Goal: Check status: Check status

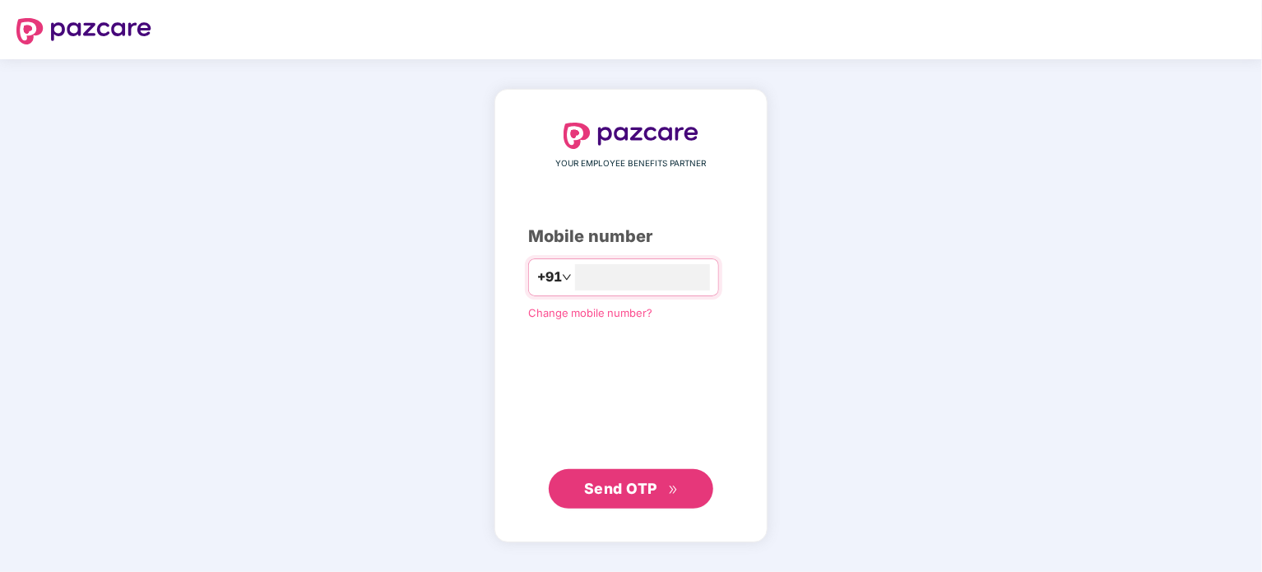
type input "**********"
click at [661, 493] on span "Send OTP" at bounding box center [631, 488] width 95 height 23
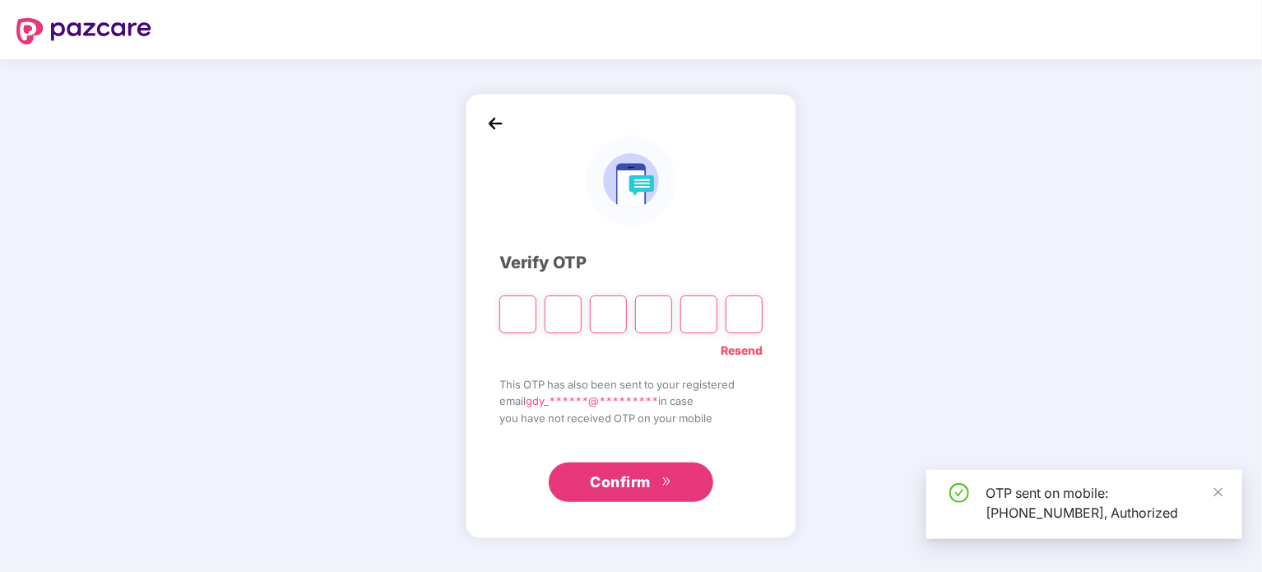
click at [686, 362] on div "Verify OTP Resend This OTP has also been sent to your registered email gdy_****…" at bounding box center [630, 314] width 263 height 375
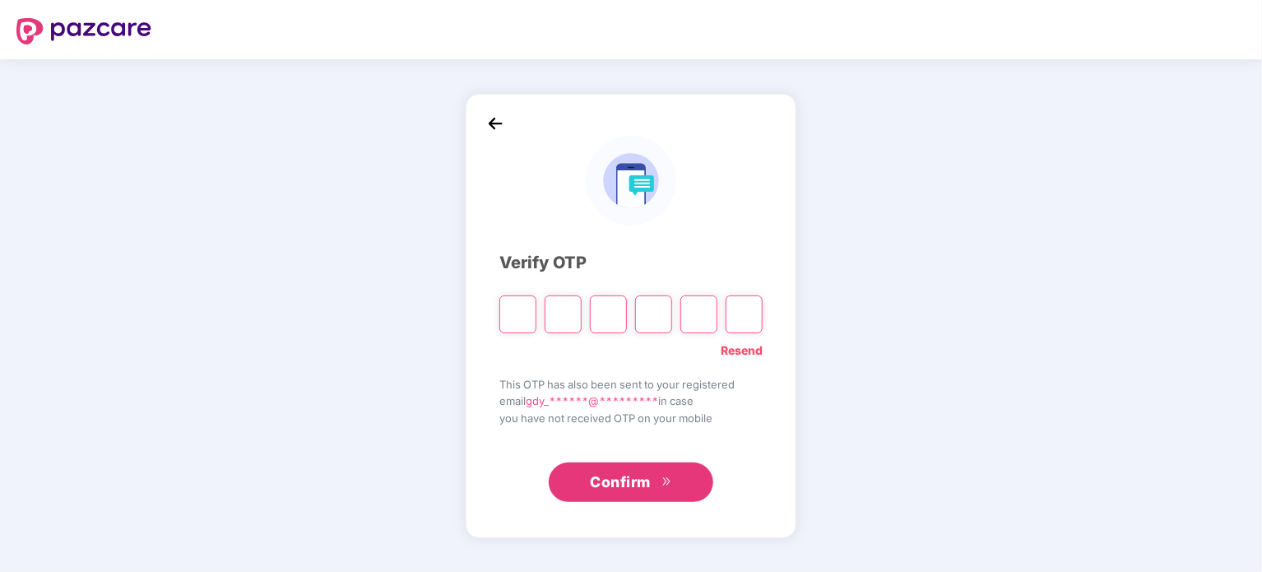
click at [518, 326] on input "Please enter verification code. Digit 1" at bounding box center [517, 314] width 37 height 38
type input "*"
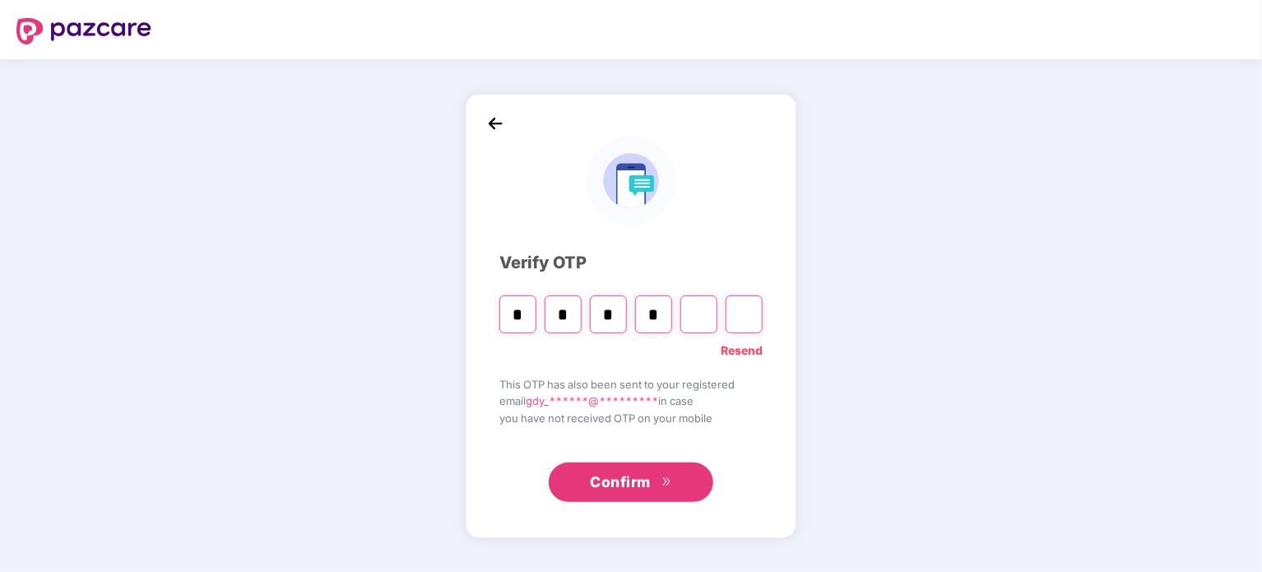
type input "*"
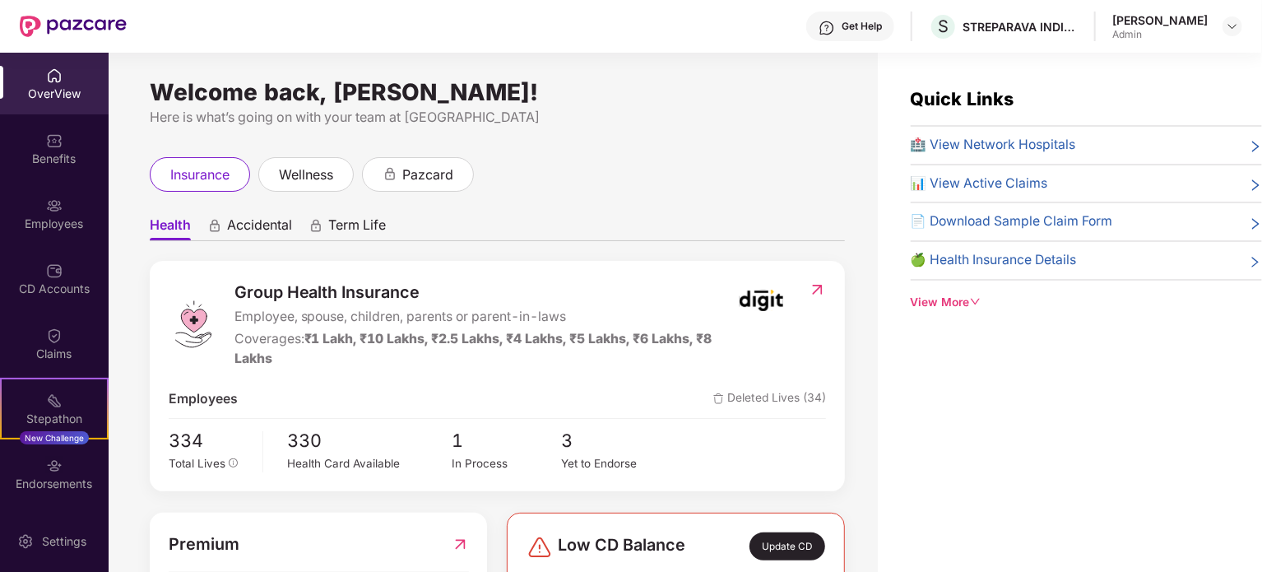
click at [1158, 32] on div "Admin" at bounding box center [1159, 34] width 95 height 13
click at [1242, 26] on header "Get Help S STREPARAVA INDIA PRIVATE LIMITED [PERSON_NAME]" at bounding box center [631, 26] width 1262 height 53
click at [1230, 24] on img at bounding box center [1231, 26] width 13 height 13
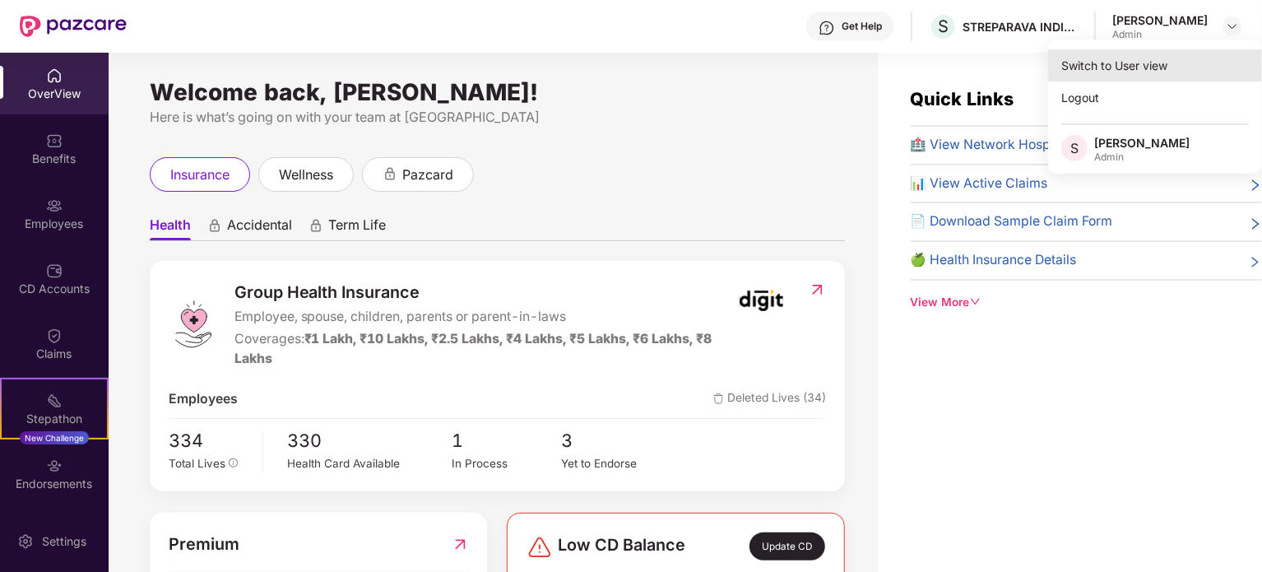
click at [1171, 61] on div "Switch to User view" at bounding box center [1155, 65] width 214 height 32
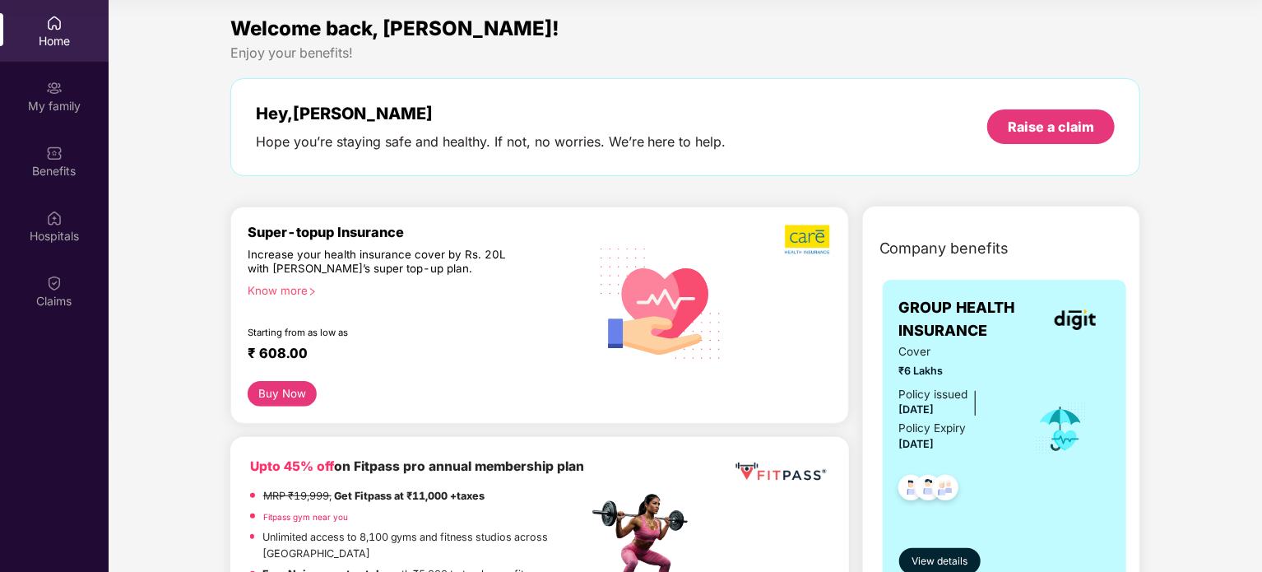
scroll to position [59, 0]
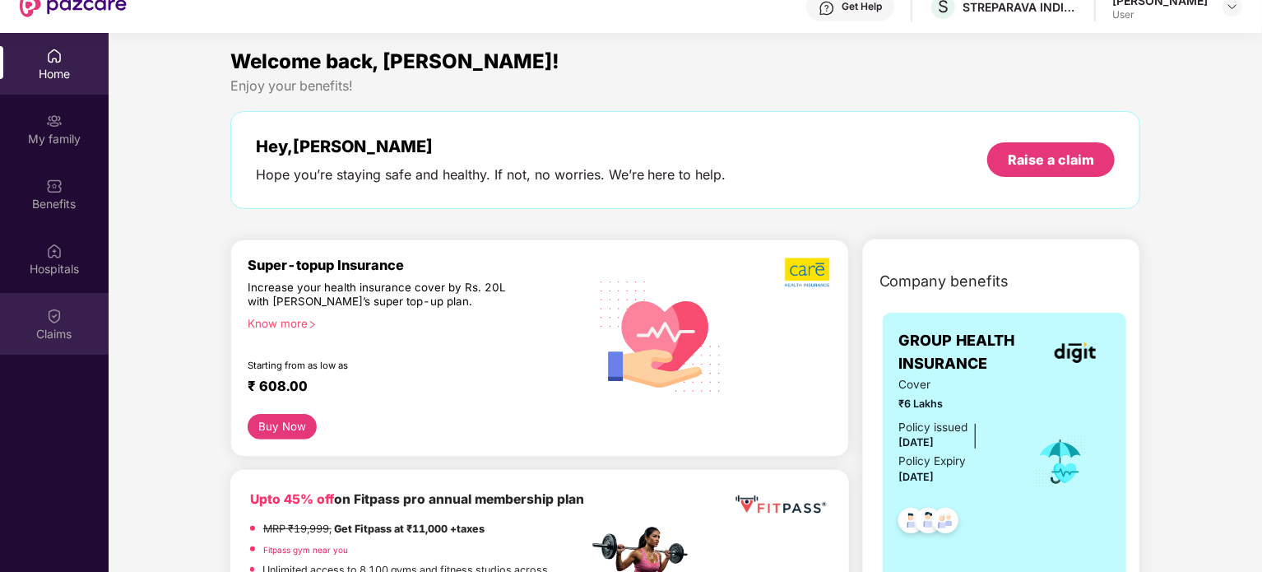
click at [46, 323] on img at bounding box center [54, 316] width 16 height 16
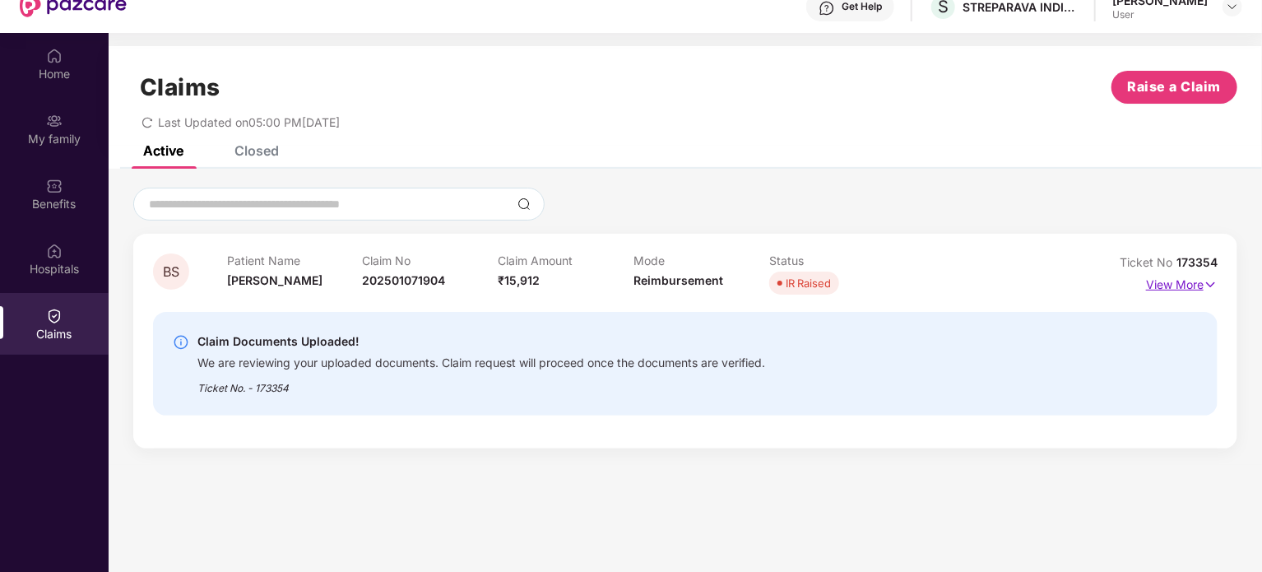
click at [1172, 284] on p "View More" at bounding box center [1182, 282] width 72 height 22
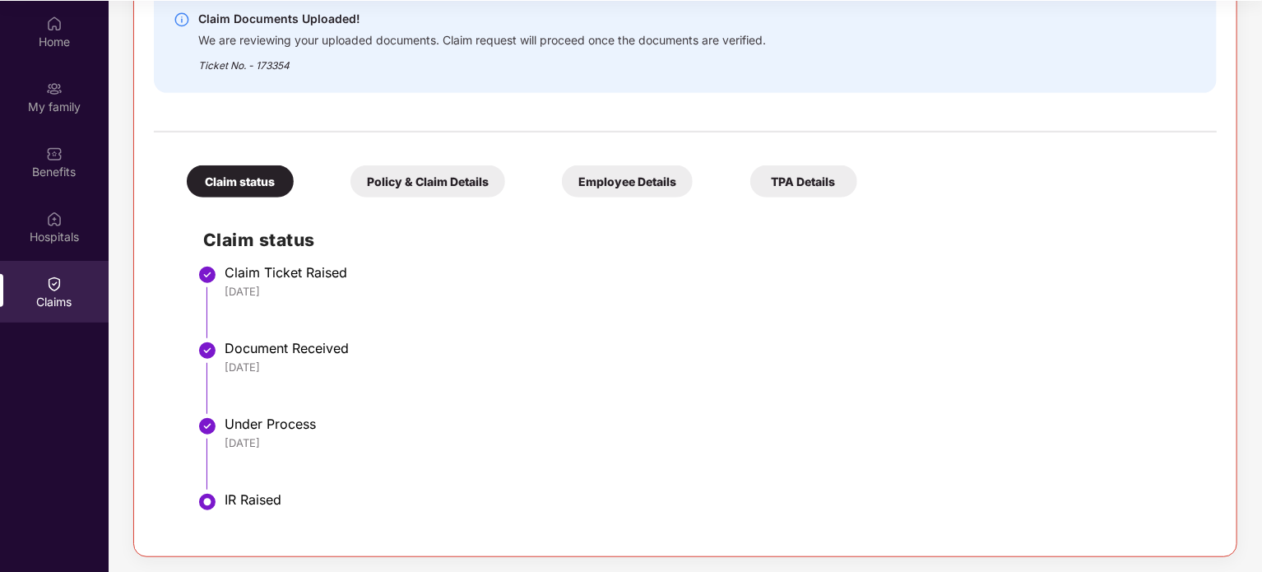
scroll to position [92, 0]
click at [447, 184] on div "Policy & Claim Details" at bounding box center [427, 180] width 155 height 32
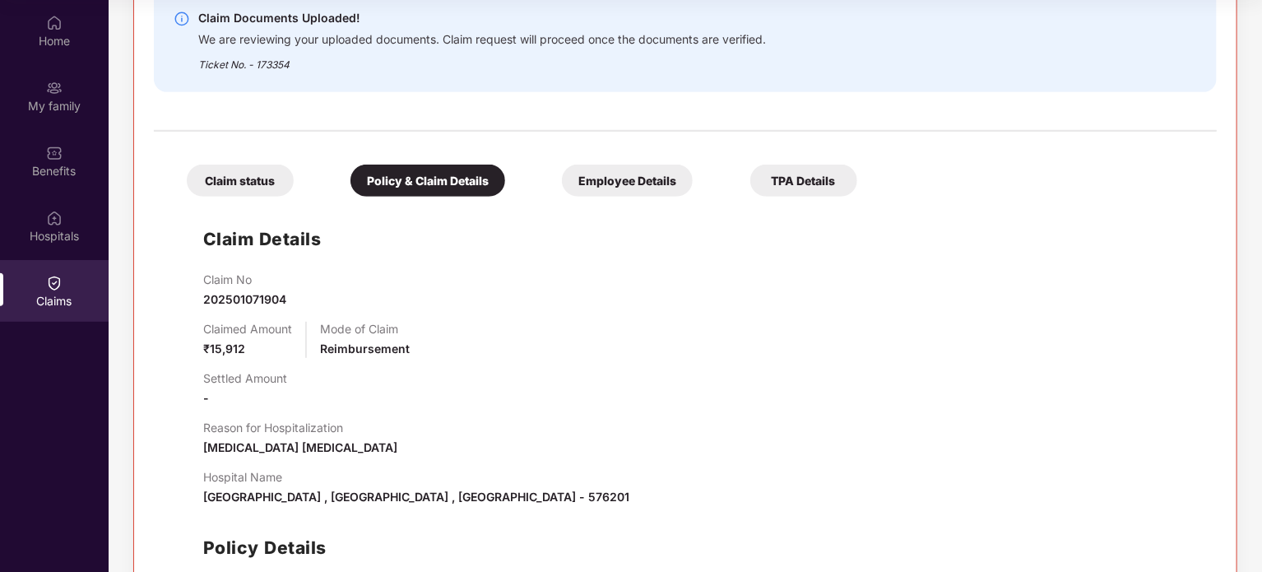
click at [230, 179] on div "Claim status" at bounding box center [240, 180] width 107 height 32
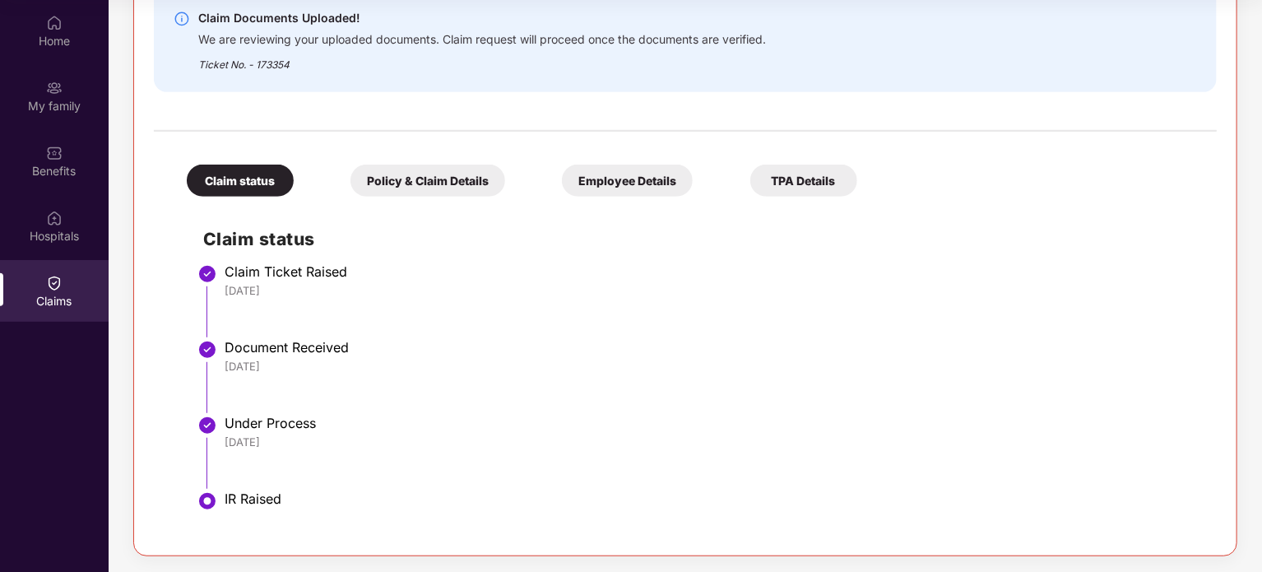
click at [816, 177] on div "TPA Details" at bounding box center [803, 180] width 107 height 32
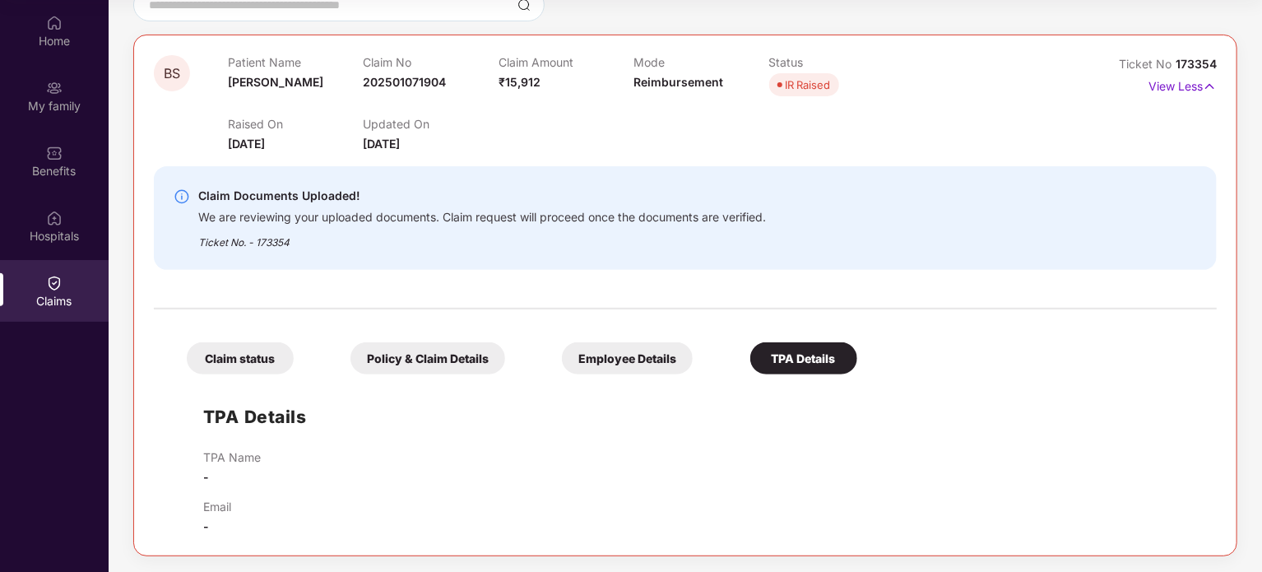
click at [644, 352] on div "Employee Details" at bounding box center [627, 358] width 131 height 32
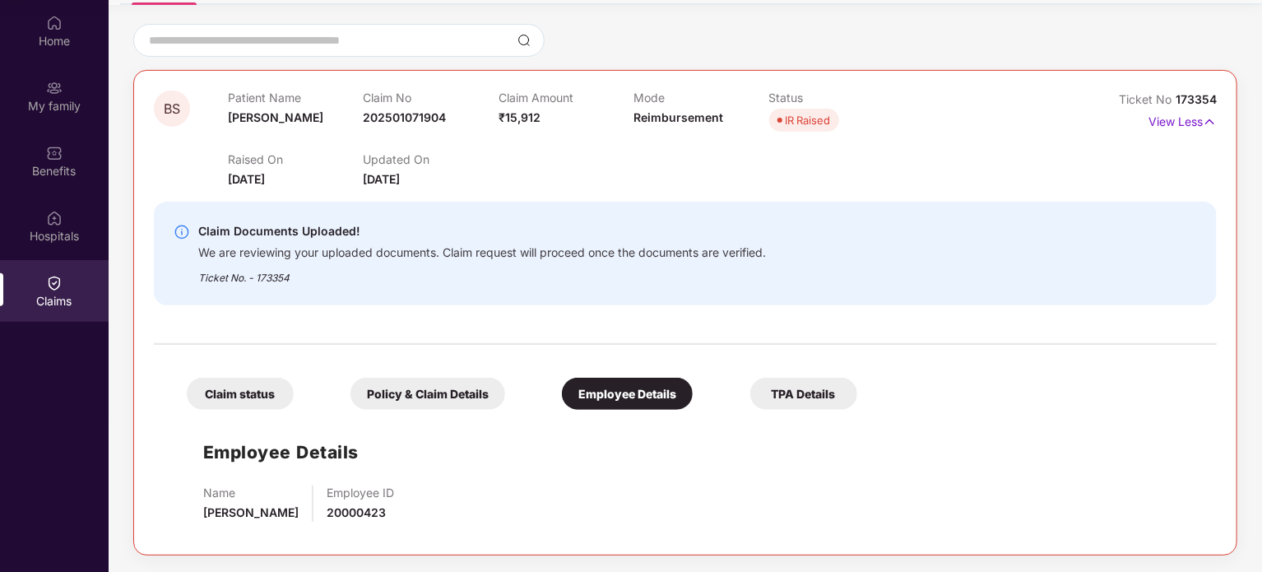
scroll to position [130, 0]
click at [457, 407] on div "Policy & Claim Details" at bounding box center [427, 394] width 155 height 32
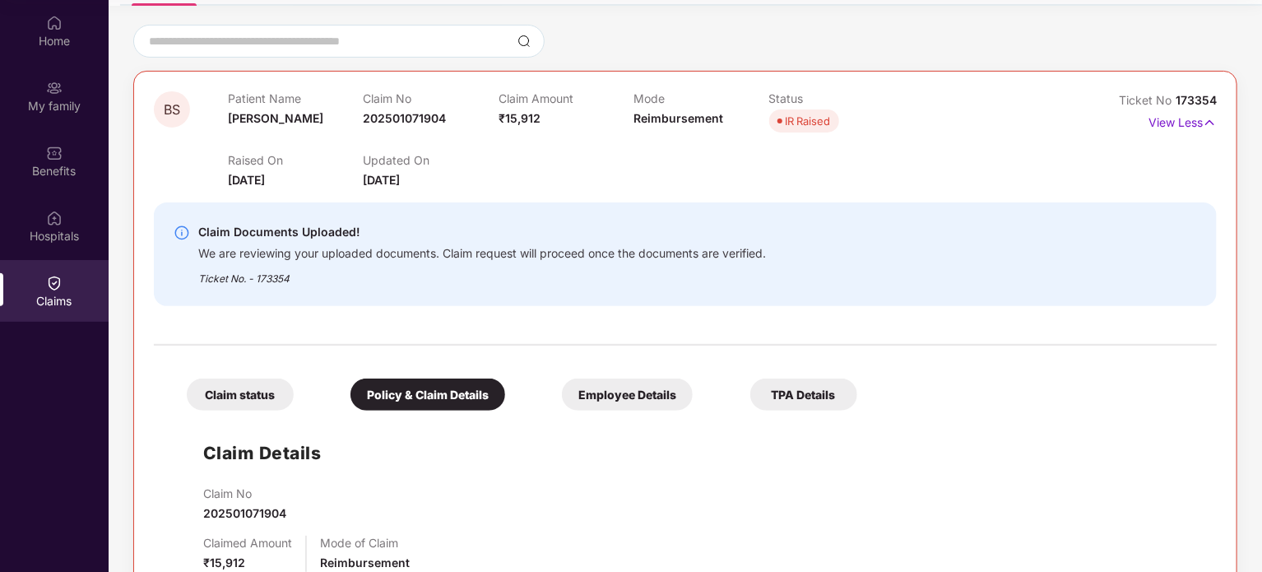
scroll to position [344, 0]
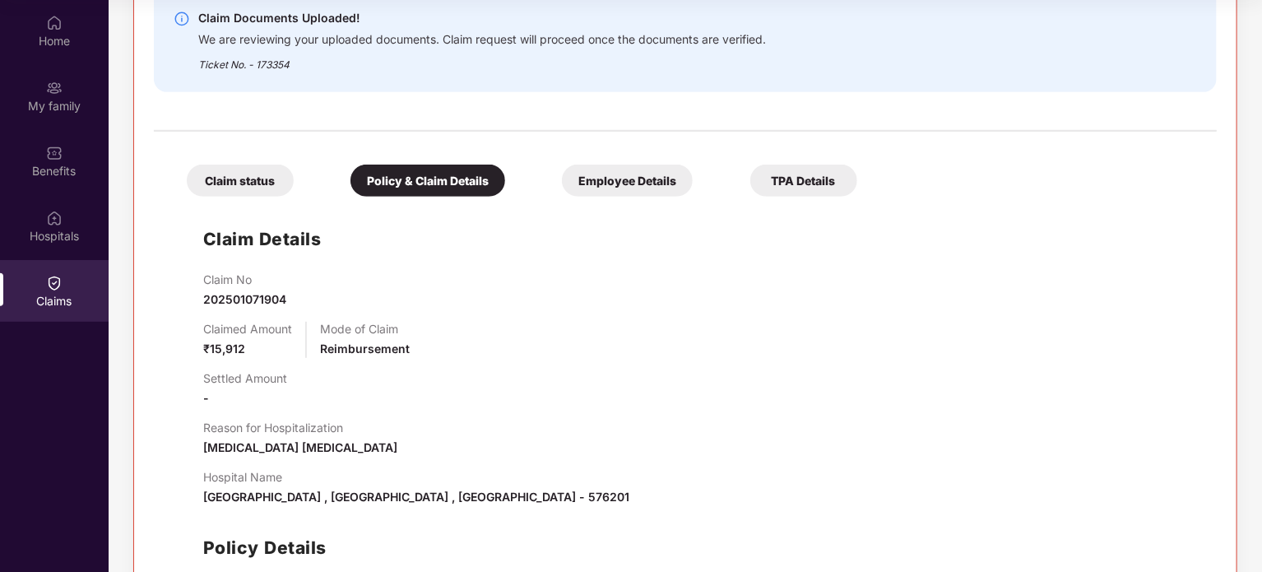
click at [264, 173] on div "Claim status" at bounding box center [240, 180] width 107 height 32
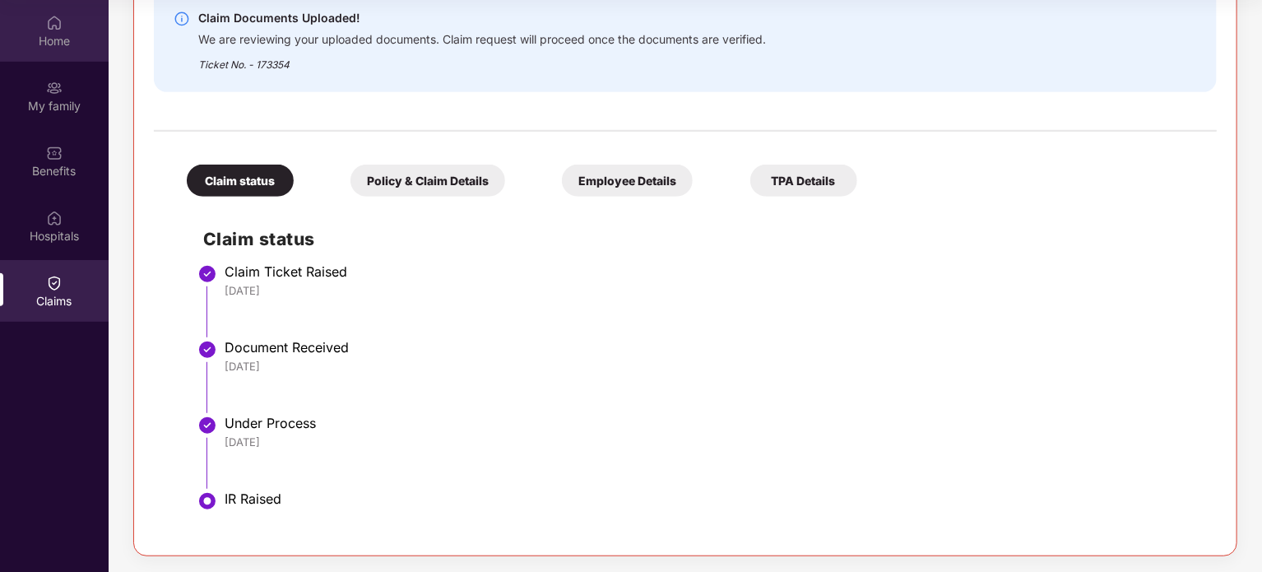
click at [82, 29] on div "Home" at bounding box center [54, 31] width 109 height 62
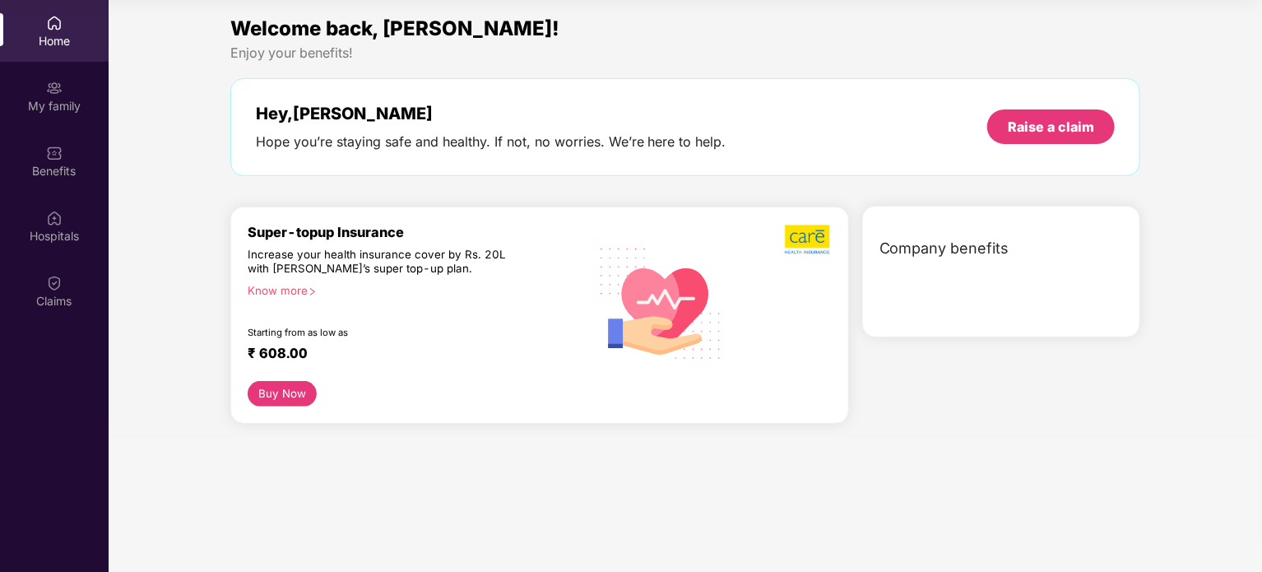
scroll to position [0, 0]
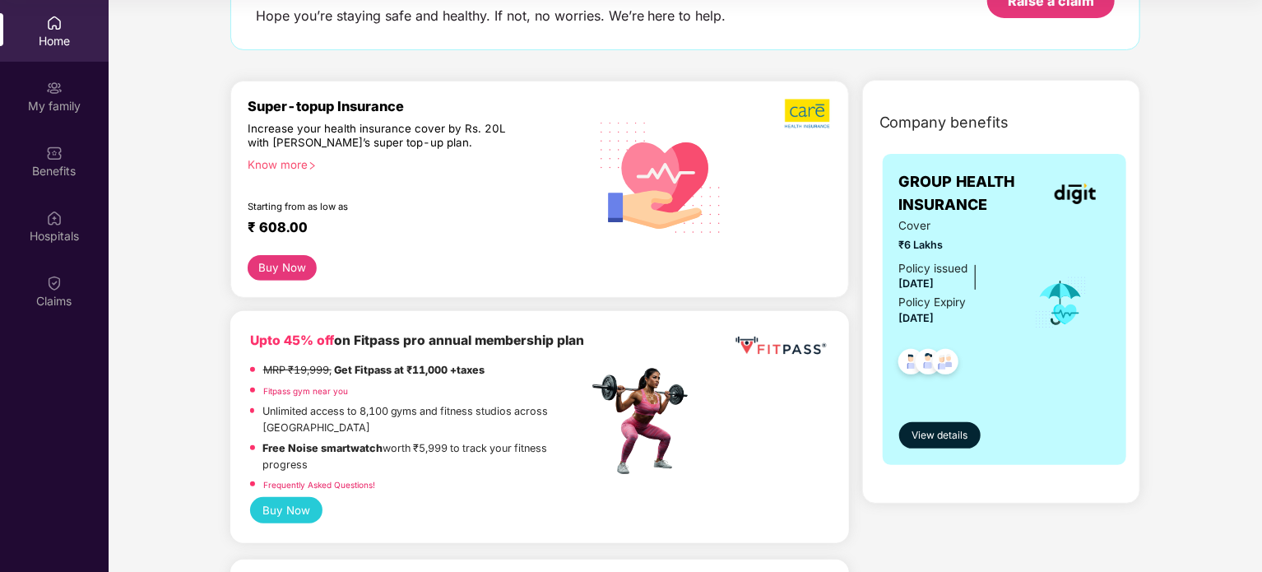
scroll to position [132, 0]
